Goal: Transaction & Acquisition: Purchase product/service

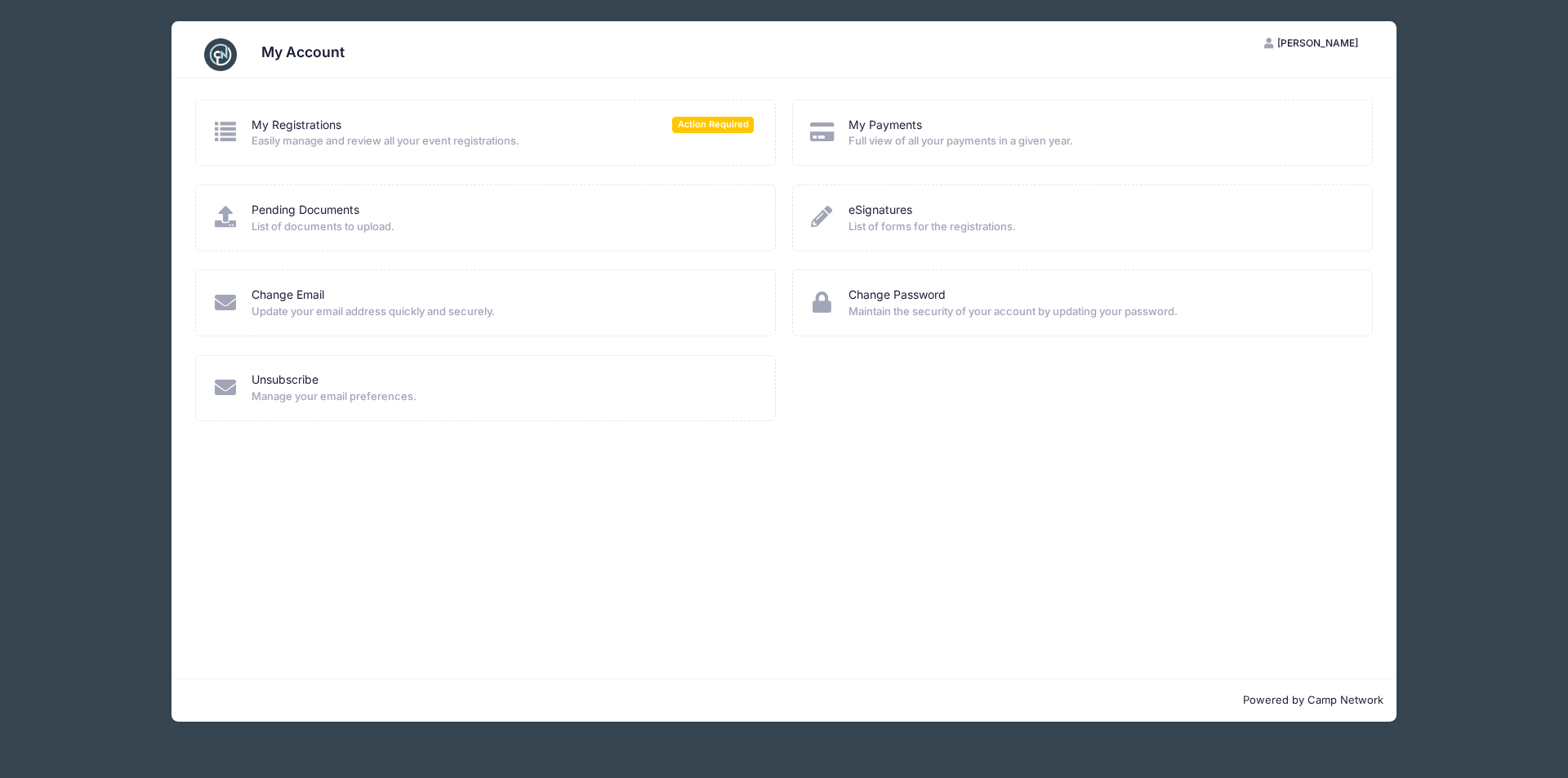
click at [719, 133] on span "Easily manage and review all your event registrations." at bounding box center [503, 141] width 502 height 16
click at [303, 120] on link "My Registrations" at bounding box center [296, 125] width 90 height 17
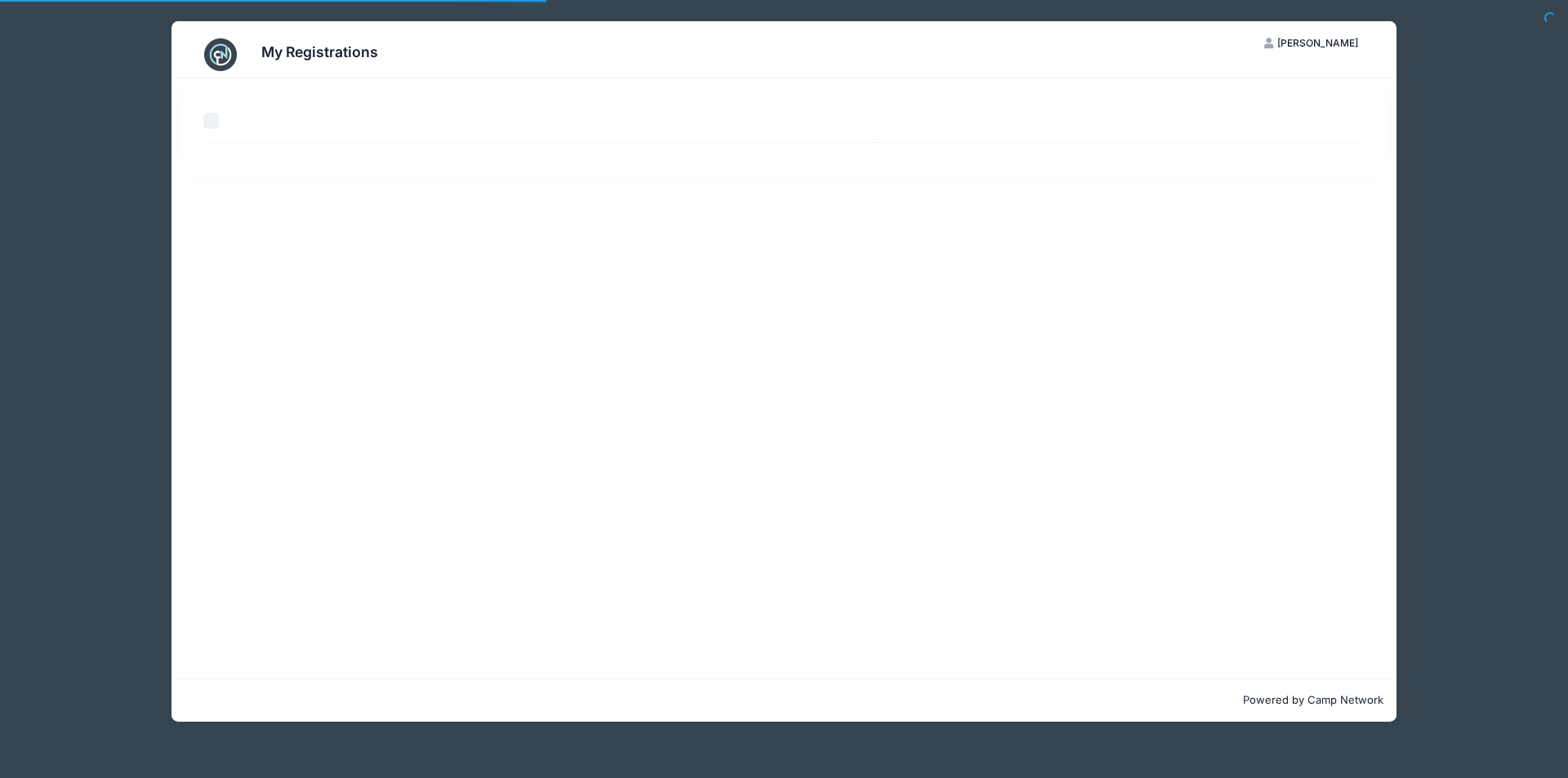
select select "50"
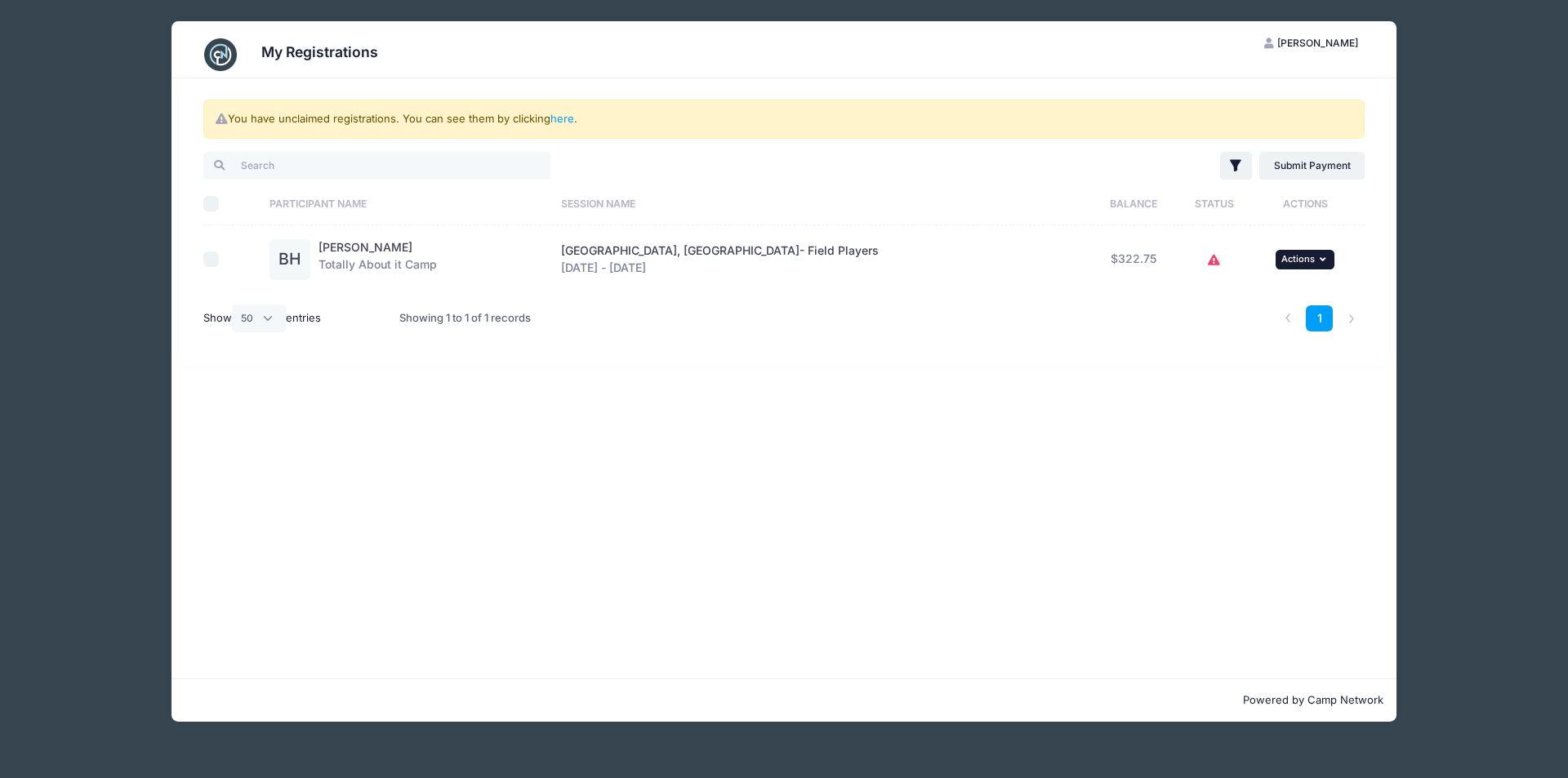
click at [1281, 256] on span "Actions" at bounding box center [1297, 258] width 33 height 12
click at [1264, 324] on link "Submit Payment" at bounding box center [1231, 326] width 148 height 31
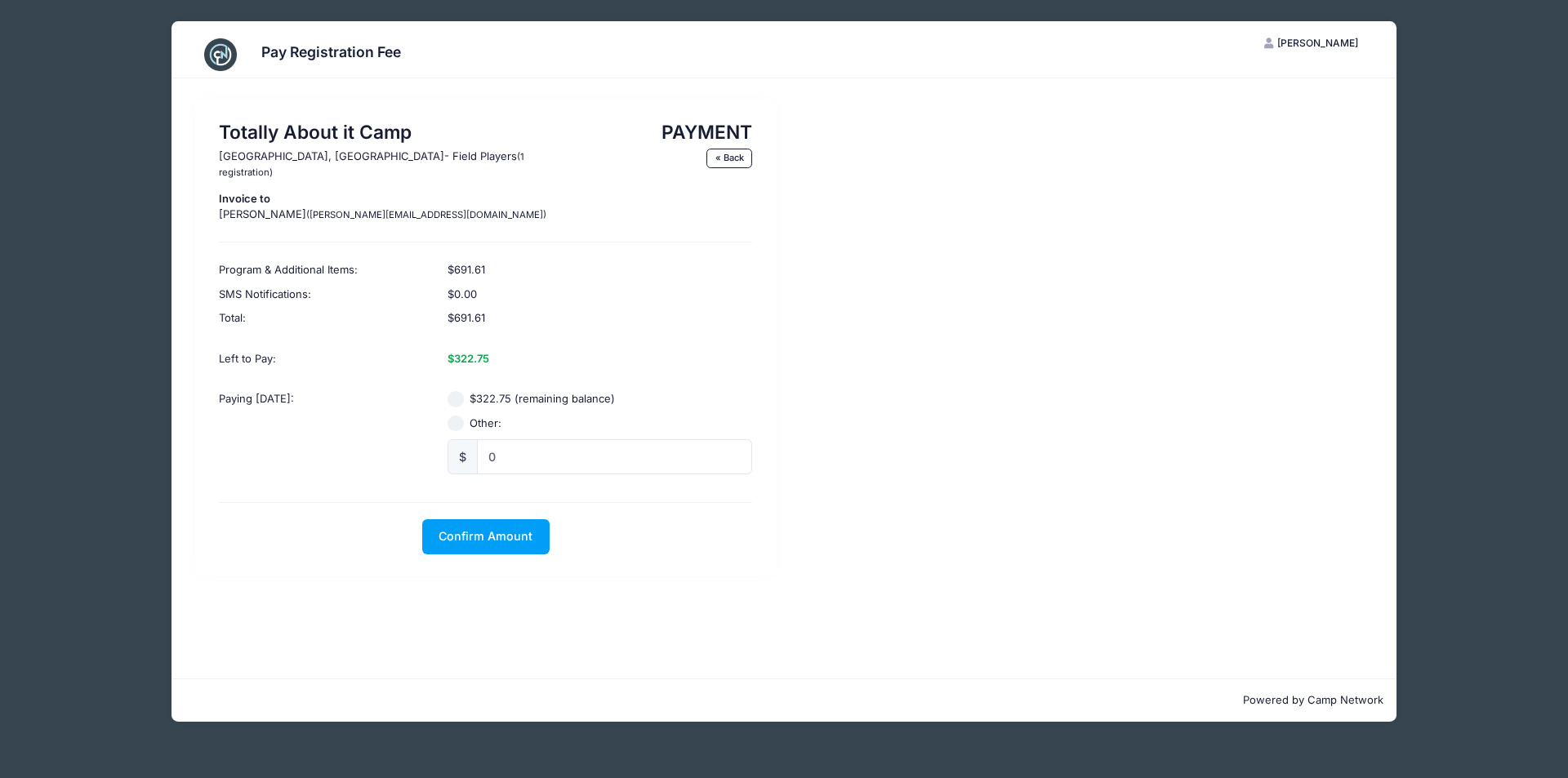
click at [458, 391] on input "$322.75 (remaining balance)" at bounding box center [455, 399] width 16 height 16
radio input "true"
click at [465, 530] on span "Confirm Amount" at bounding box center [485, 537] width 94 height 14
click at [463, 523] on button "Pay with Card" at bounding box center [485, 537] width 112 height 35
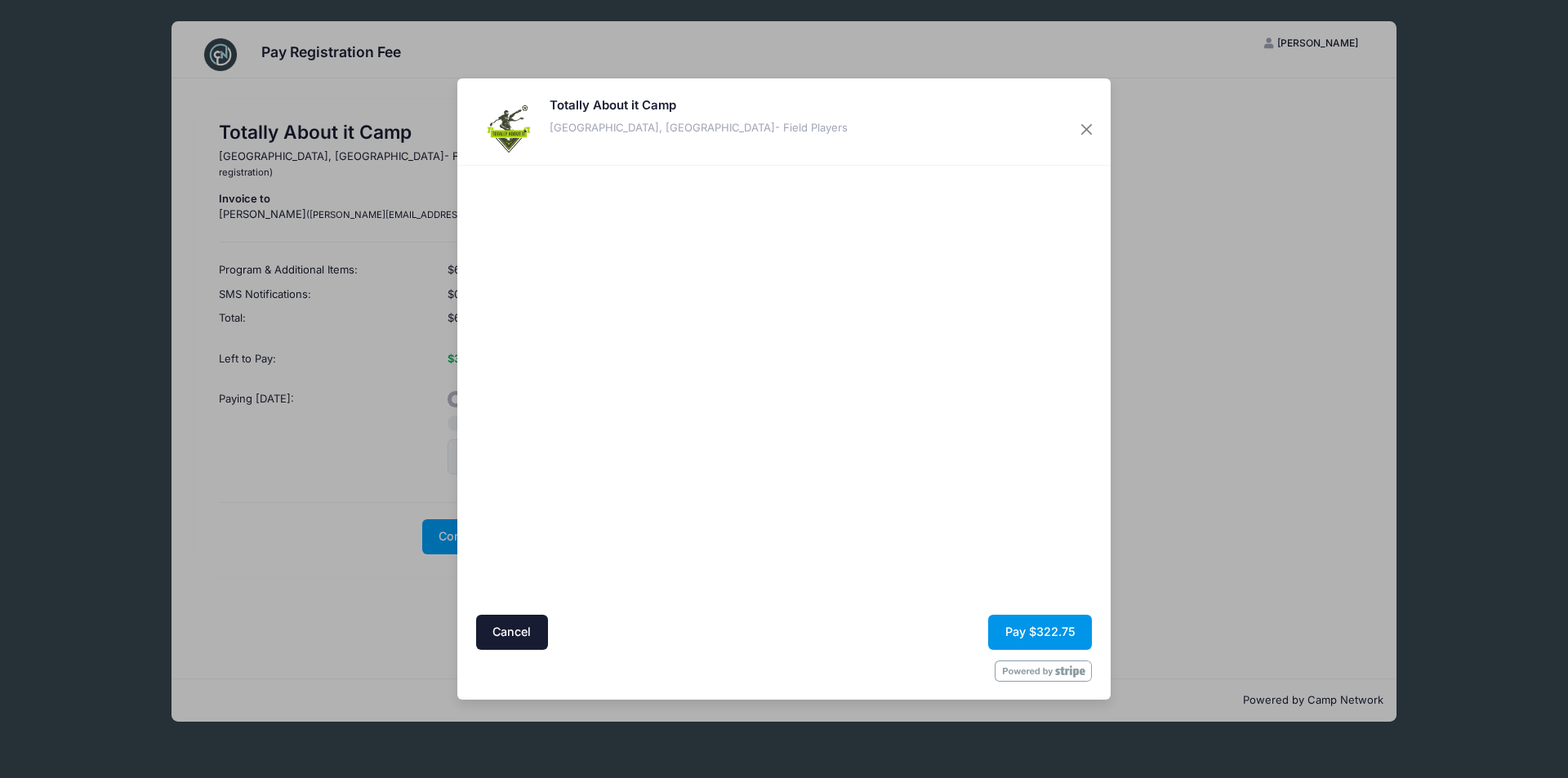
click at [1024, 637] on button "Pay $322.75" at bounding box center [1040, 632] width 104 height 35
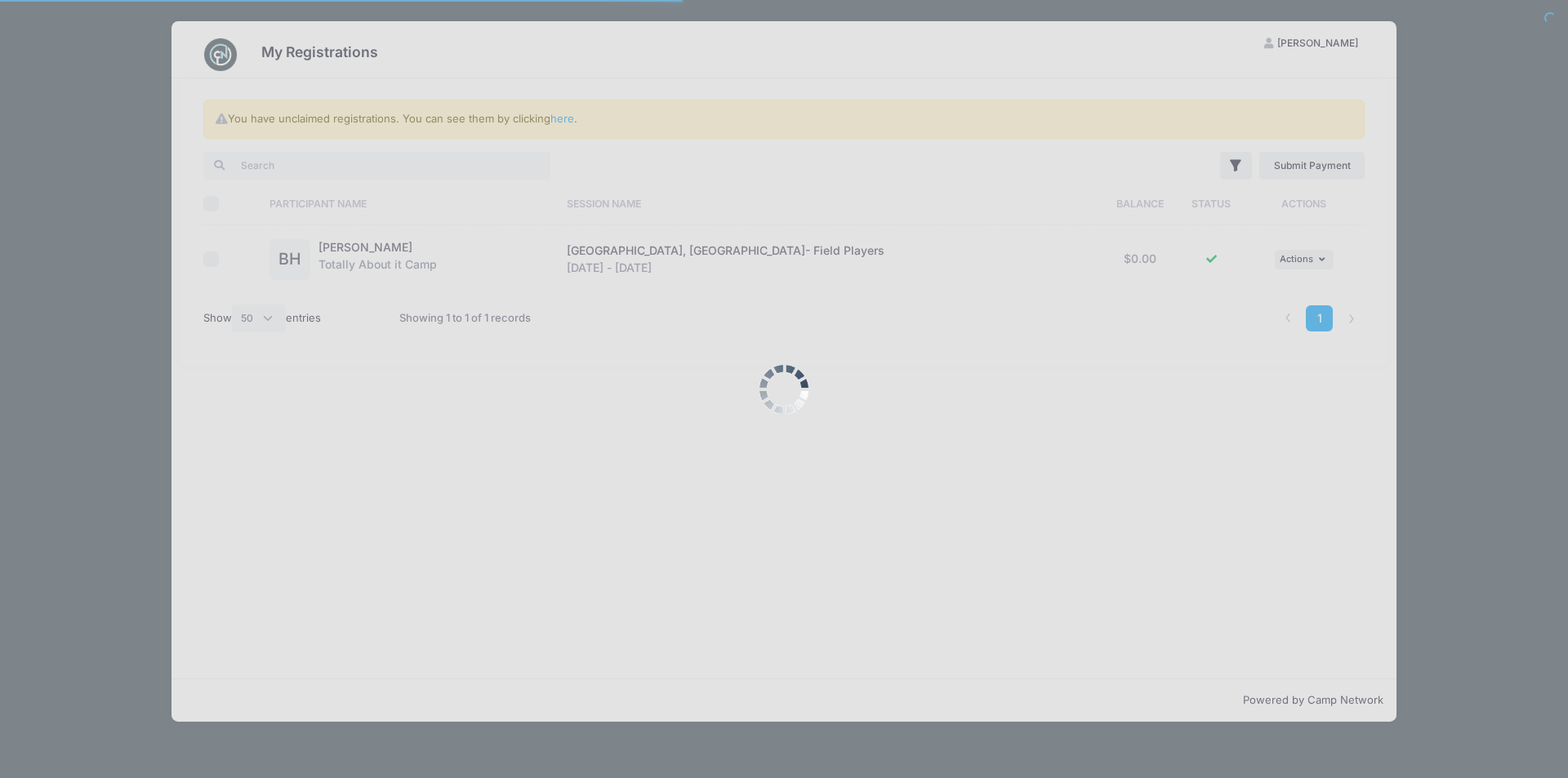
select select "50"
